Goal: Use online tool/utility: Utilize a website feature to perform a specific function

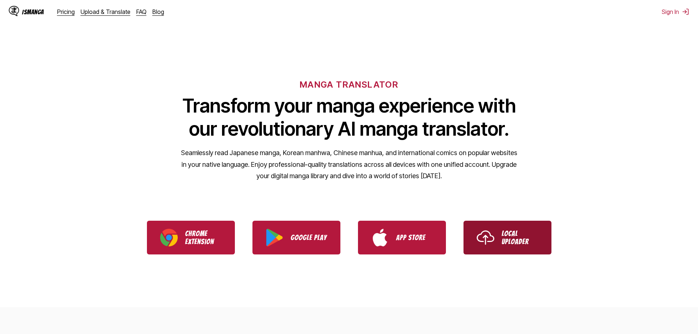
click at [515, 226] on link "Local Uploader" at bounding box center [508, 238] width 88 height 34
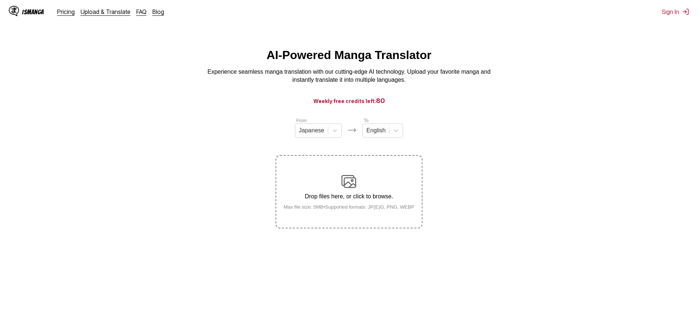
click at [353, 186] on img at bounding box center [349, 181] width 15 height 15
click at [0, 0] on input "Drop files here, or click to browse. Max file size: 5MB • Supported formats: JP…" at bounding box center [0, 0] width 0 height 0
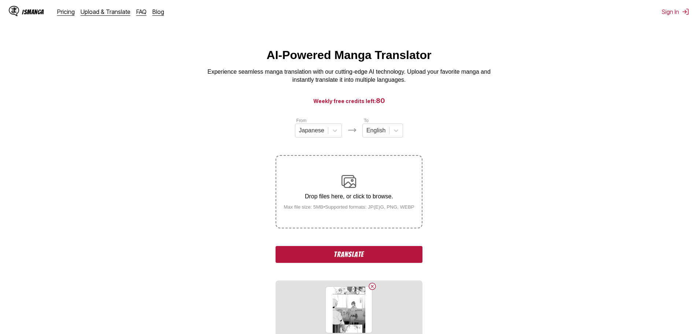
click at [362, 253] on button "Translate" at bounding box center [349, 254] width 147 height 17
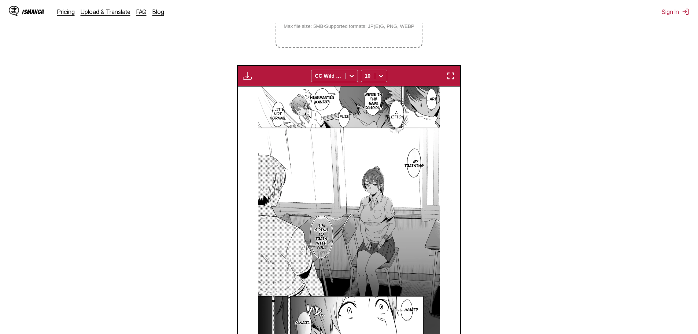
scroll to position [180, 0]
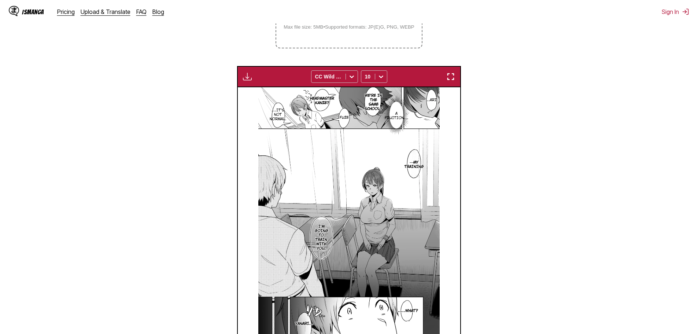
click at [433, 99] on p "..Ari" at bounding box center [432, 99] width 13 height 7
click at [506, 97] on section "From Japanese To English Drop files here, or click to browse. Max file size: 5M…" at bounding box center [349, 151] width 687 height 428
click at [453, 99] on button "close-tooltip" at bounding box center [450, 98] width 12 height 12
click at [345, 118] on p "Fuze" at bounding box center [344, 117] width 12 height 7
click at [492, 118] on section "From Japanese To English Drop files here, or click to browse. Max file size: 5M…" at bounding box center [349, 151] width 687 height 428
